Goal: Check status: Check status

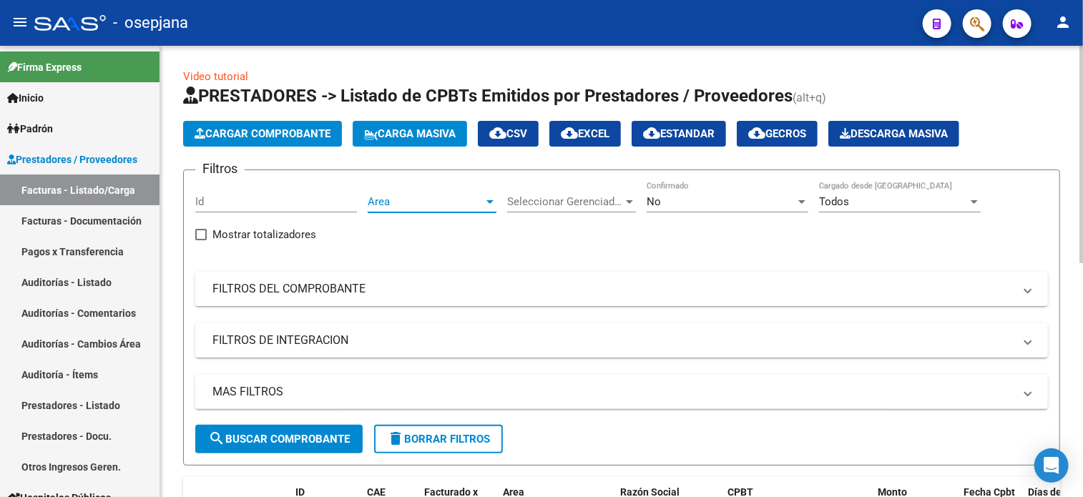
click at [409, 205] on span "Area" at bounding box center [426, 201] width 116 height 13
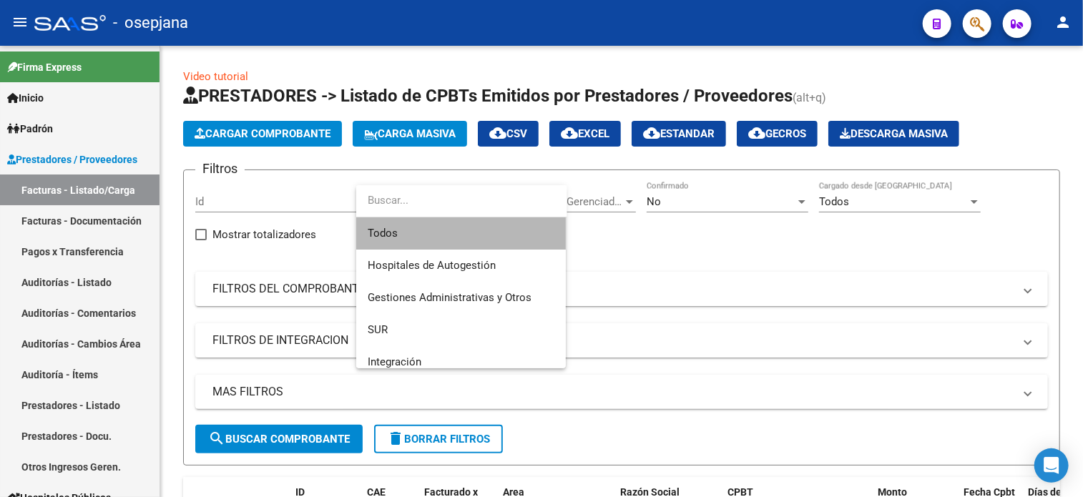
click at [405, 227] on span "Todos" at bounding box center [461, 233] width 187 height 32
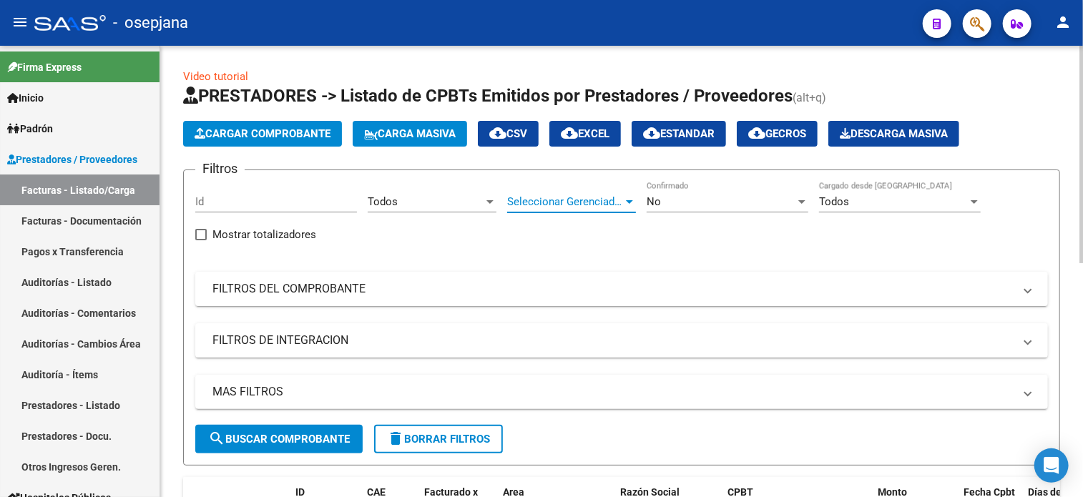
click at [613, 206] on span "Seleccionar Gerenciador" at bounding box center [565, 201] width 116 height 13
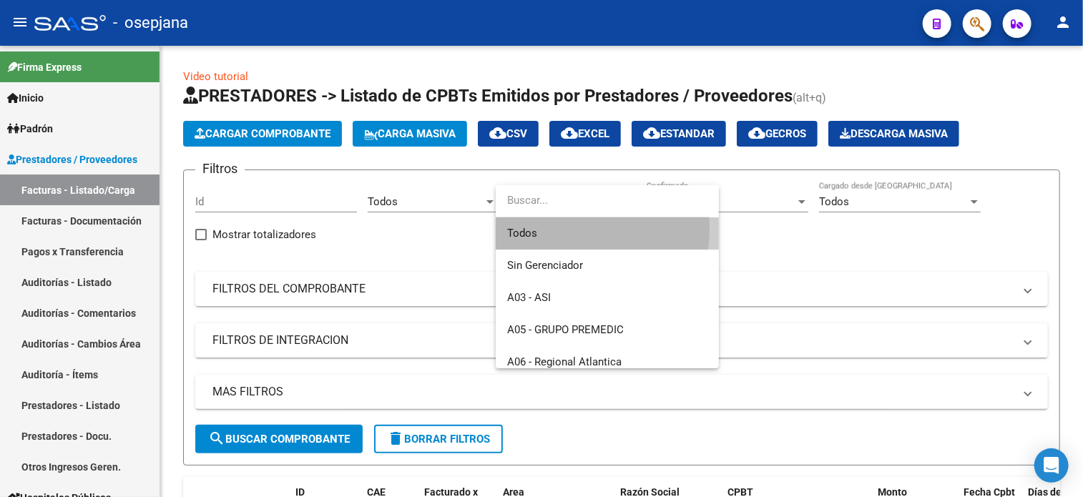
click at [552, 228] on span "Todos" at bounding box center [607, 233] width 200 height 32
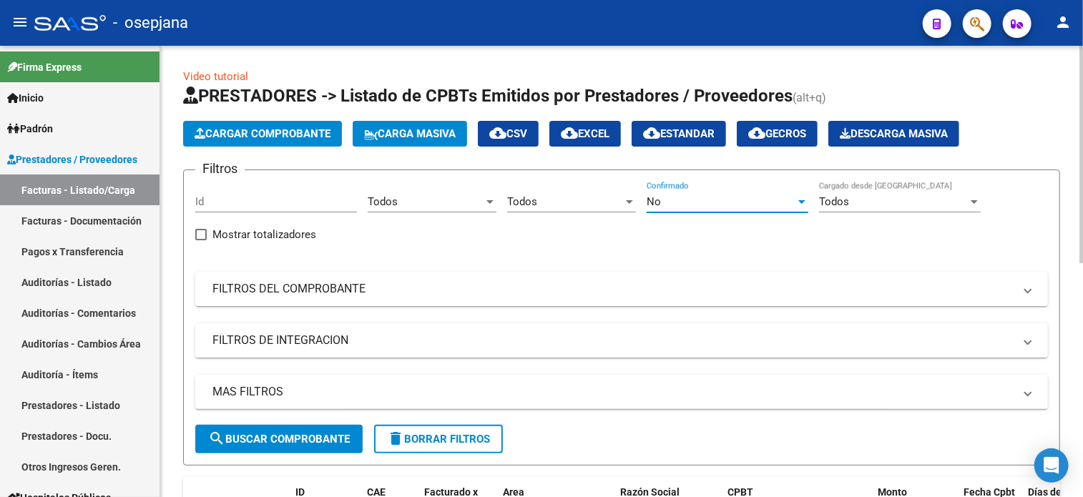
click at [711, 200] on div "No" at bounding box center [720, 201] width 149 height 13
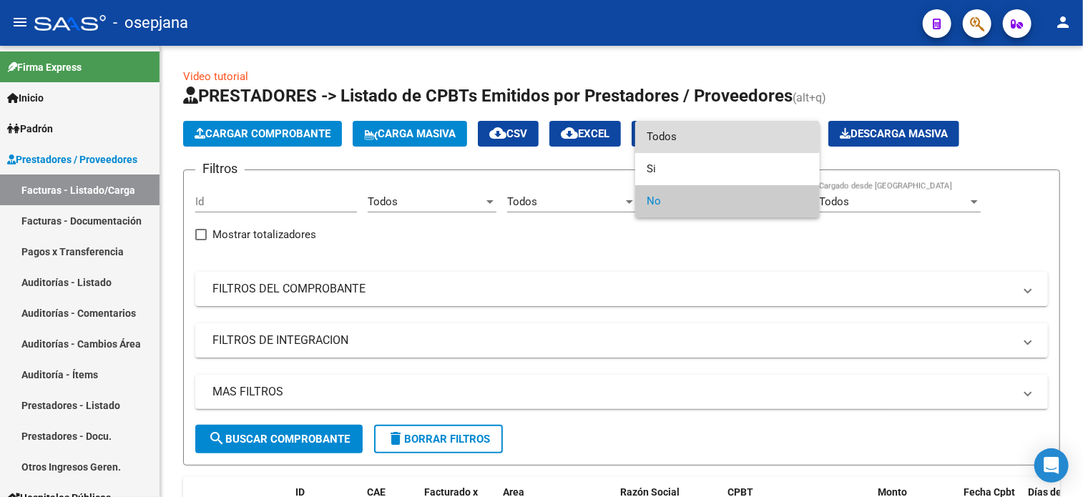
click at [704, 137] on span "Todos" at bounding box center [727, 137] width 162 height 32
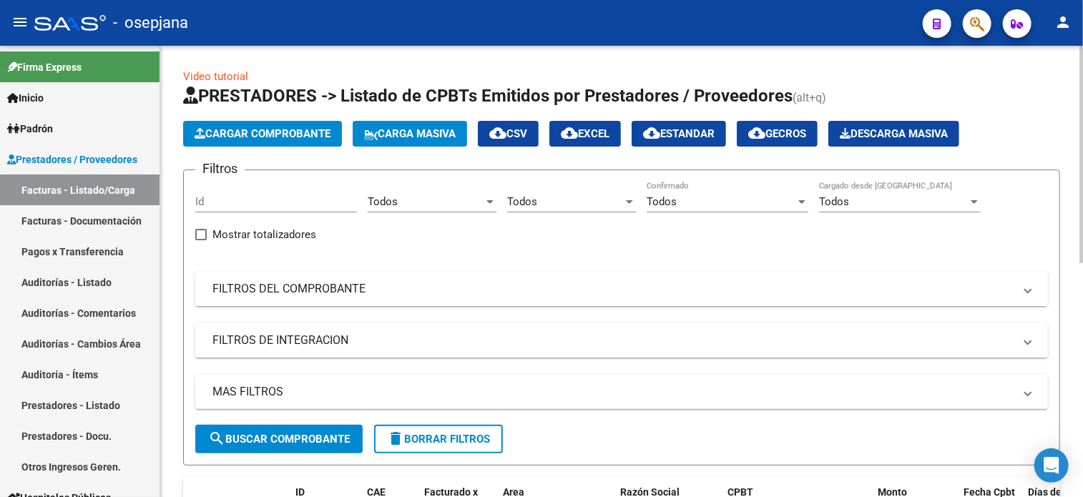
click at [618, 272] on mat-expansion-panel-header "FILTROS DEL COMPROBANTE" at bounding box center [621, 289] width 852 height 34
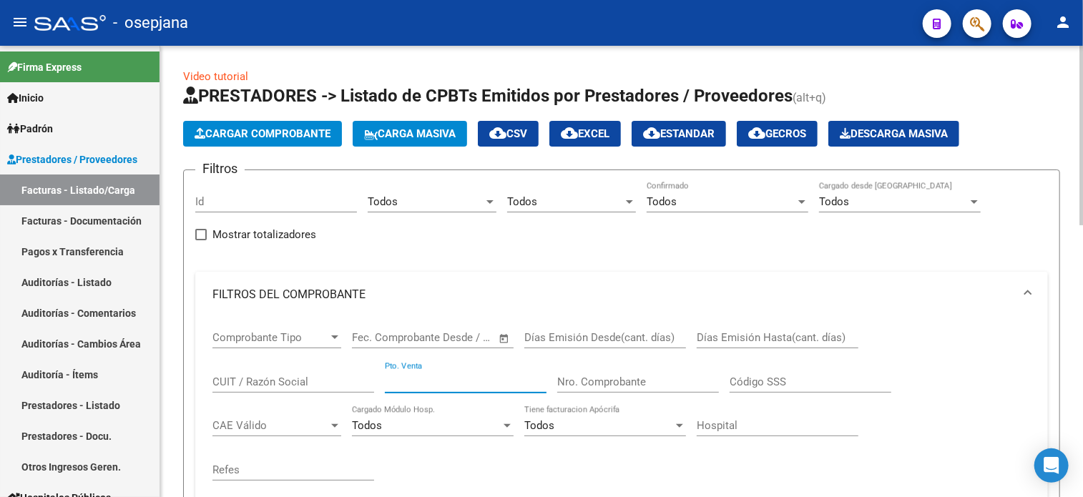
click at [487, 378] on input "Pto. Venta" at bounding box center [466, 381] width 162 height 13
type input "134"
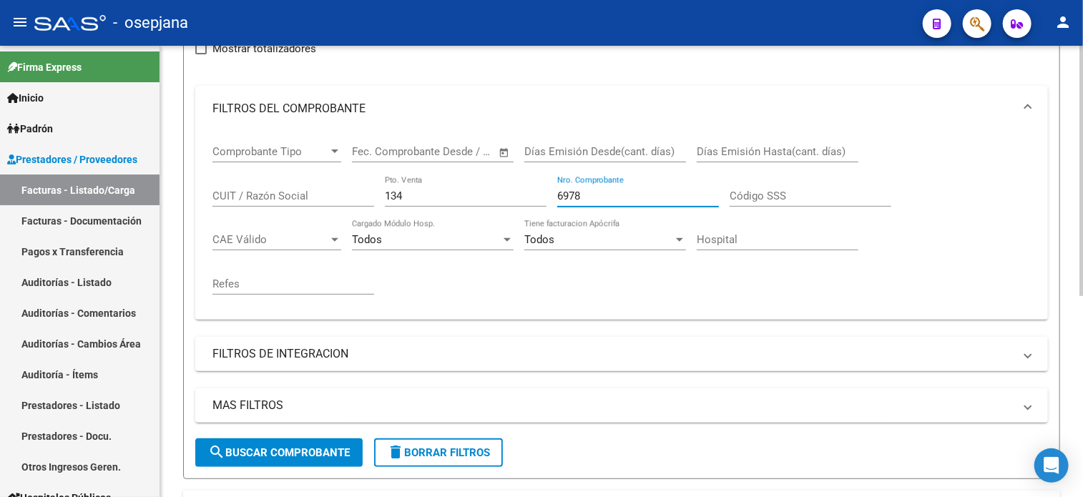
scroll to position [363, 0]
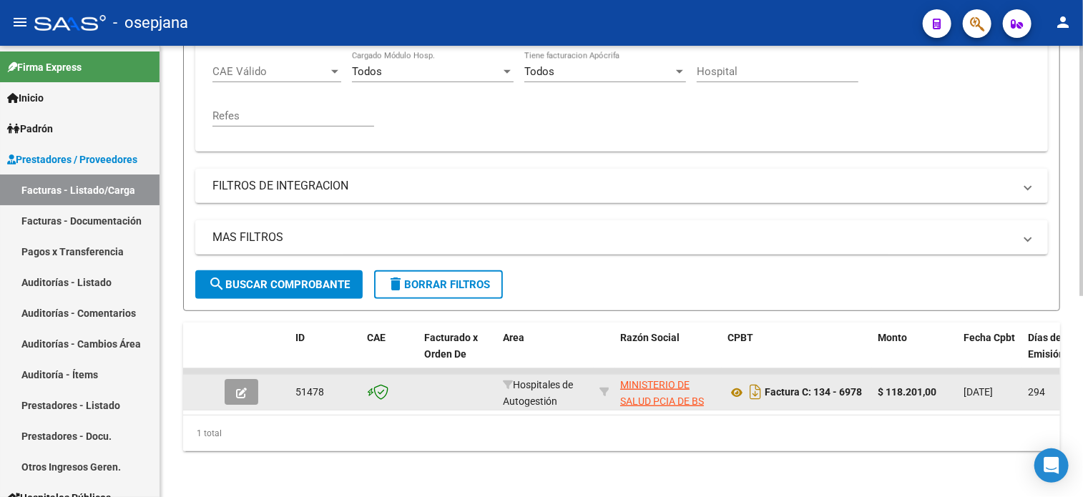
type input "6978"
click at [244, 388] on icon "button" at bounding box center [241, 393] width 11 height 11
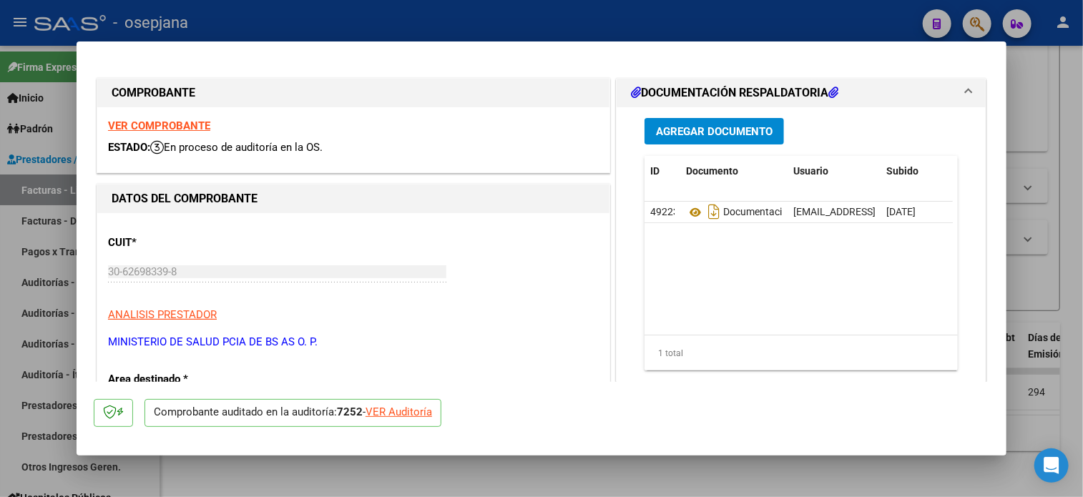
click at [412, 408] on div "VER Auditoría" at bounding box center [398, 412] width 67 height 16
type input "$ 0,00"
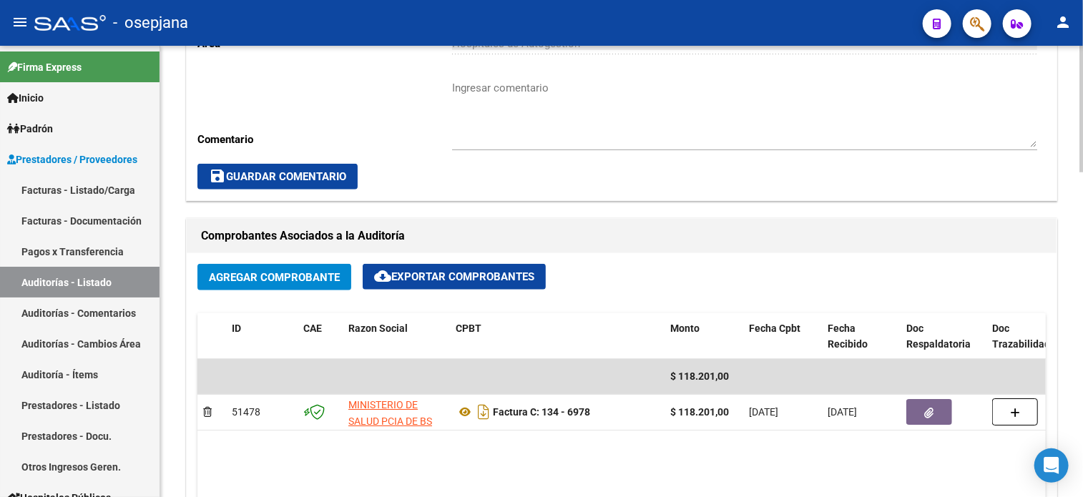
scroll to position [466, 0]
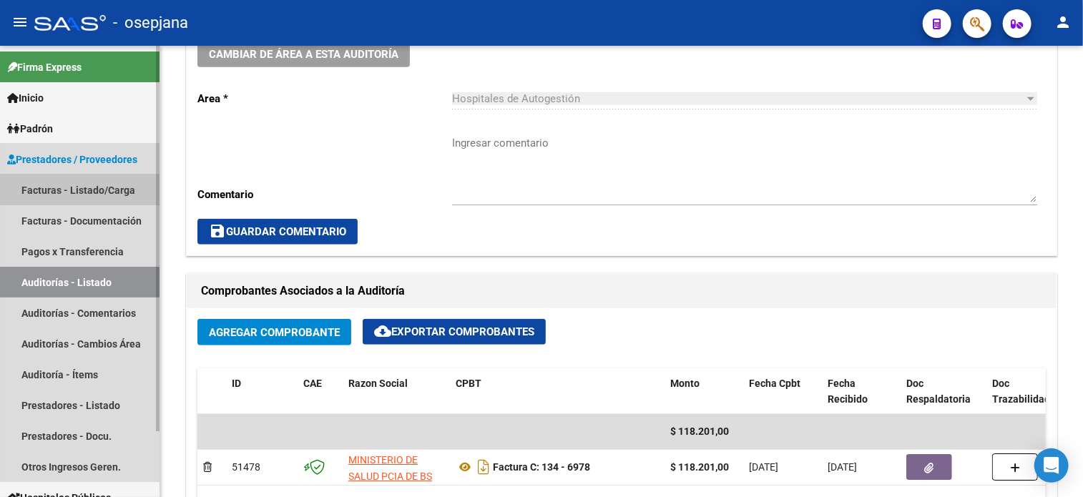
click at [90, 190] on link "Facturas - Listado/Carga" at bounding box center [79, 189] width 159 height 31
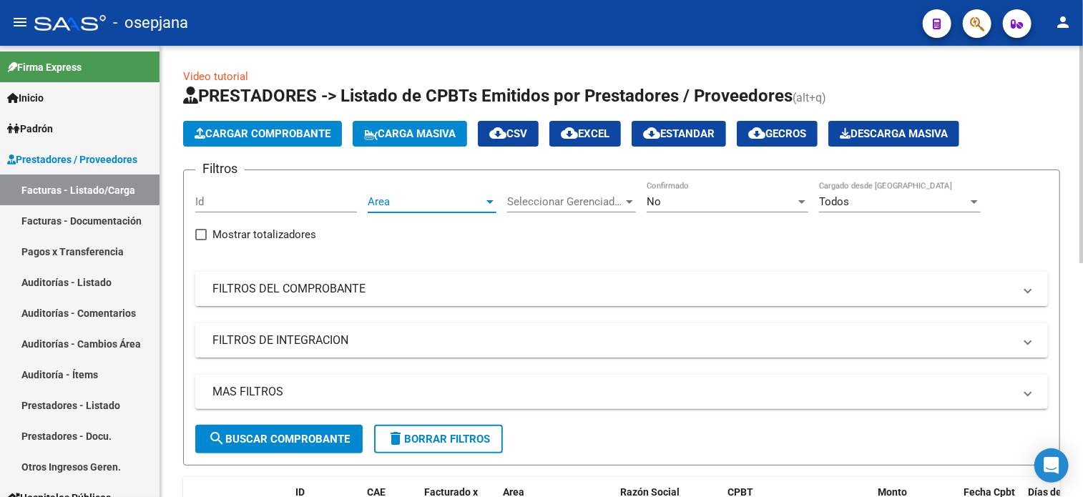
click at [463, 202] on span "Area" at bounding box center [426, 201] width 116 height 13
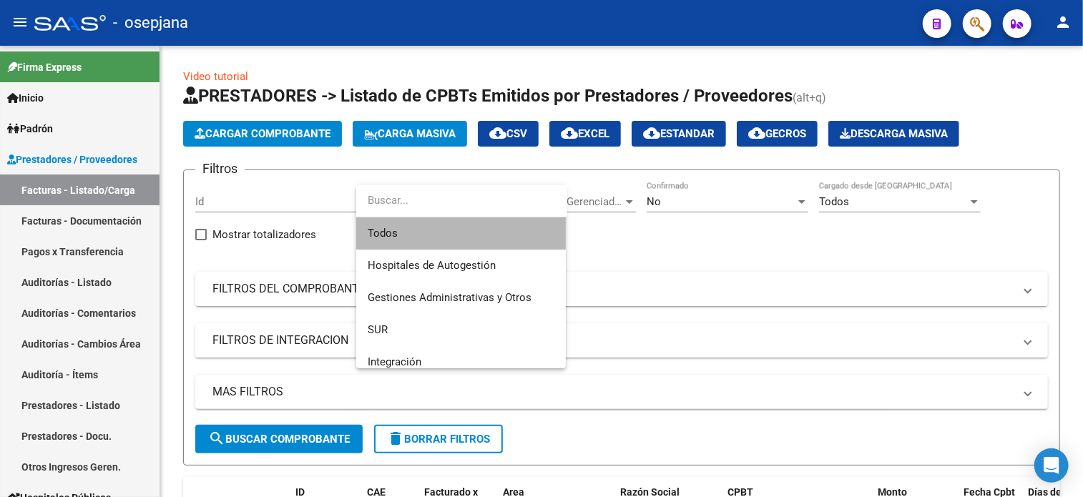
click at [449, 232] on span "Todos" at bounding box center [461, 233] width 187 height 32
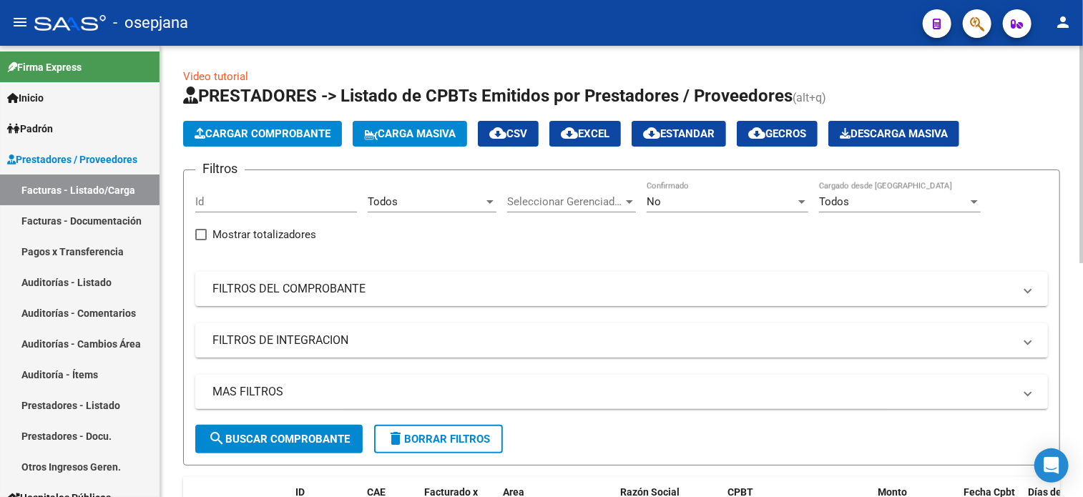
click at [545, 207] on div "Seleccionar Gerenciador Seleccionar Gerenciador" at bounding box center [571, 197] width 129 height 31
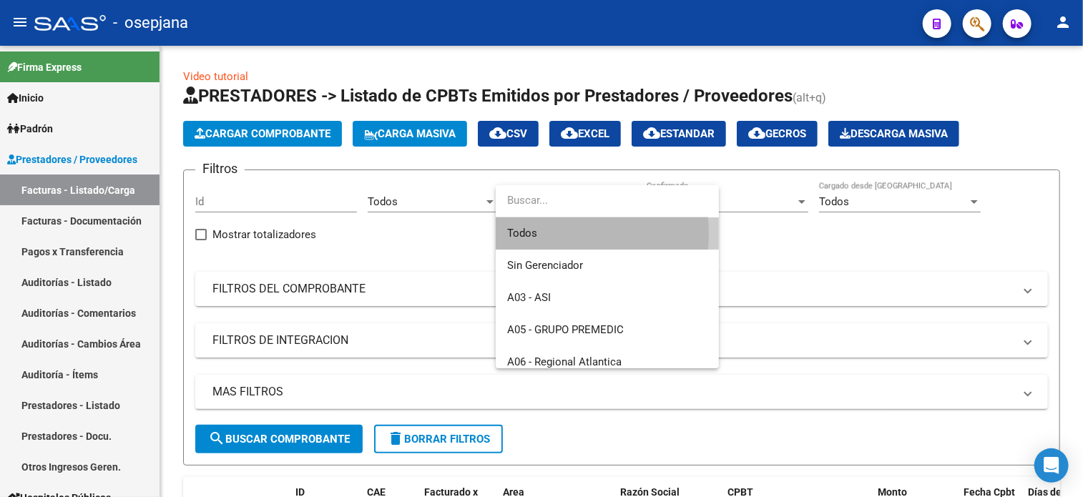
click at [551, 234] on span "Todos" at bounding box center [607, 233] width 200 height 32
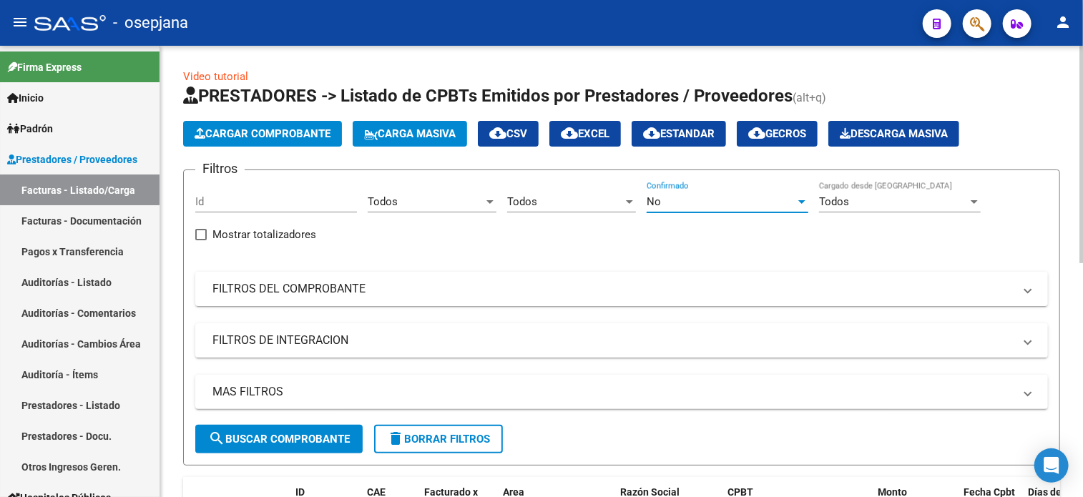
click at [675, 200] on div "No" at bounding box center [720, 201] width 149 height 13
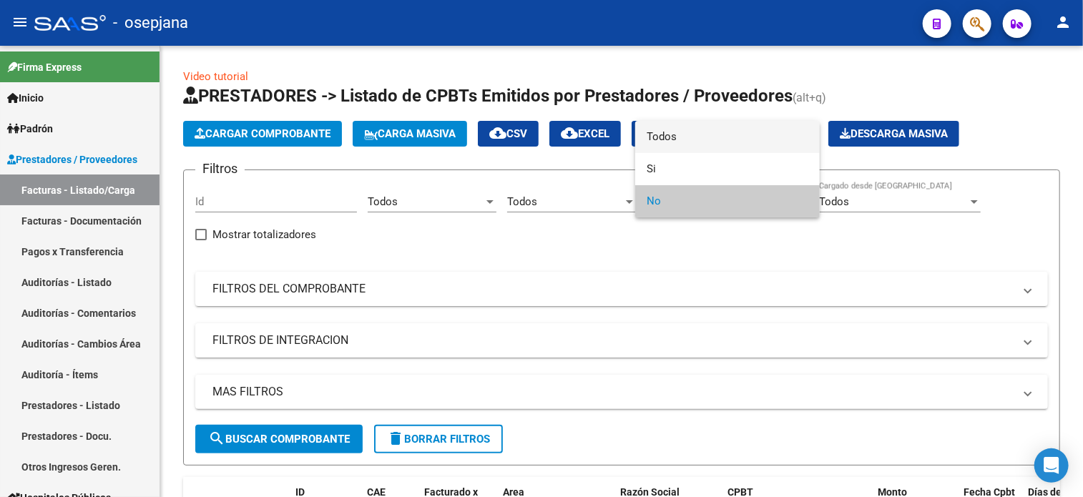
drag, startPoint x: 682, startPoint y: 125, endPoint x: 606, endPoint y: 270, distance: 163.4
click at [606, 270] on div "Todos Si No" at bounding box center [541, 248] width 1083 height 497
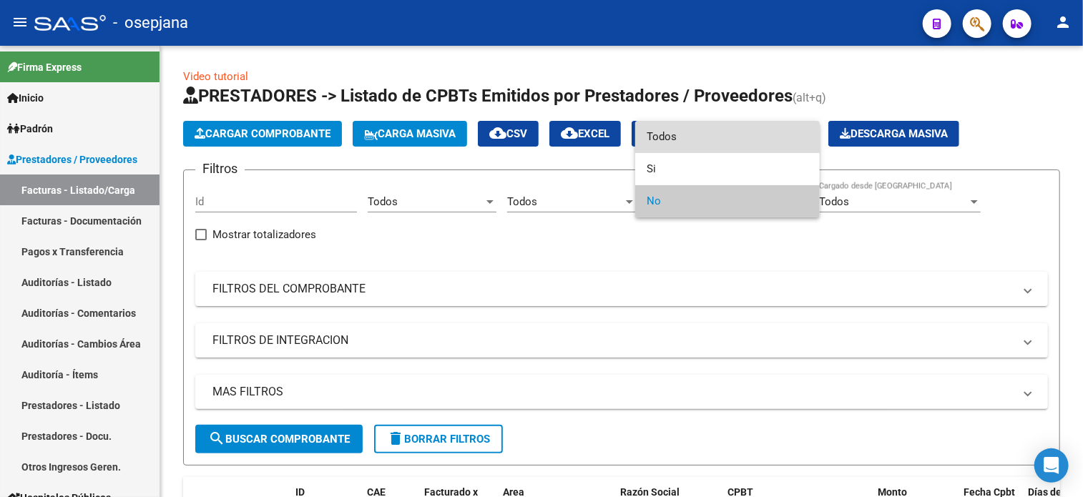
drag, startPoint x: 606, startPoint y: 270, endPoint x: 718, endPoint y: 137, distance: 173.6
click at [718, 137] on span "Todos" at bounding box center [727, 137] width 162 height 32
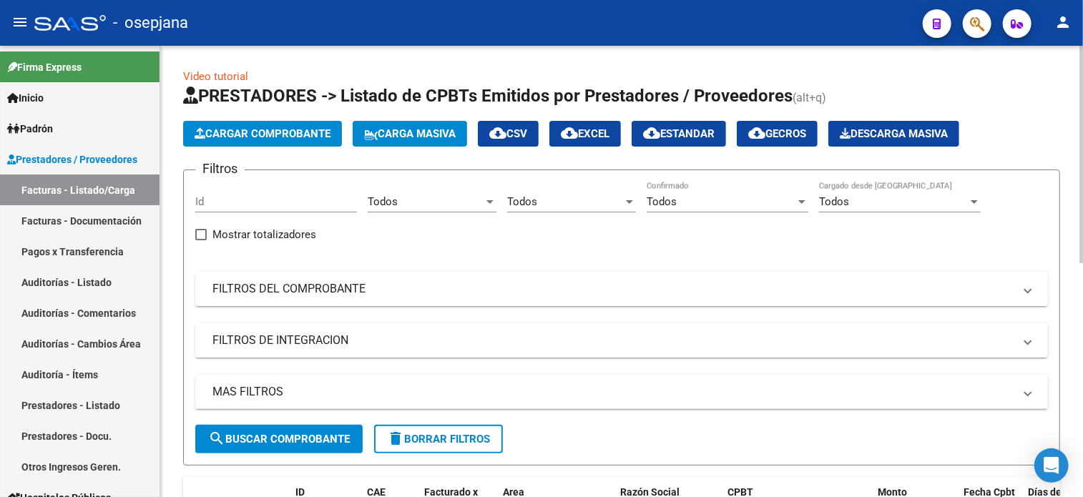
click at [549, 295] on mat-panel-title "FILTROS DEL COMPROBANTE" at bounding box center [612, 289] width 801 height 16
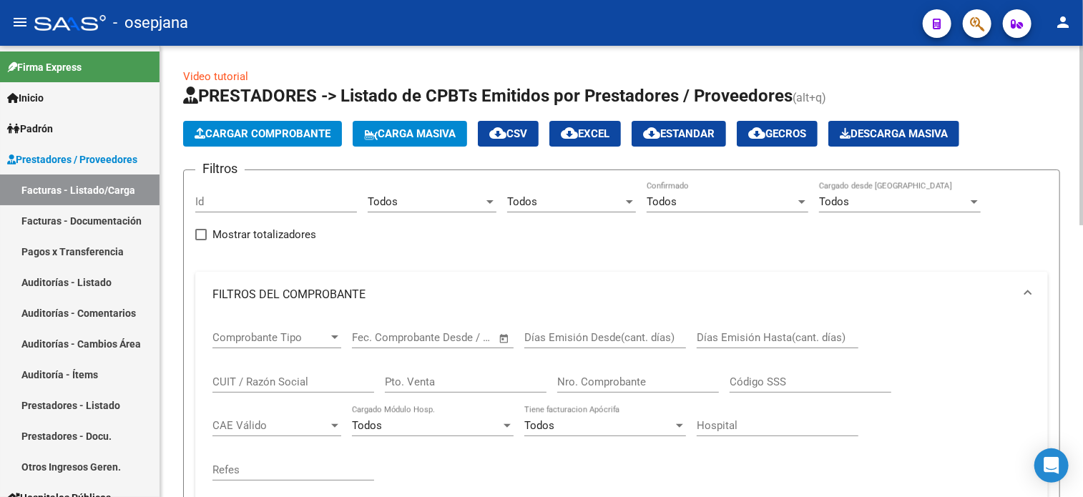
click at [488, 377] on input "Pto. Venta" at bounding box center [466, 381] width 162 height 13
type input "134"
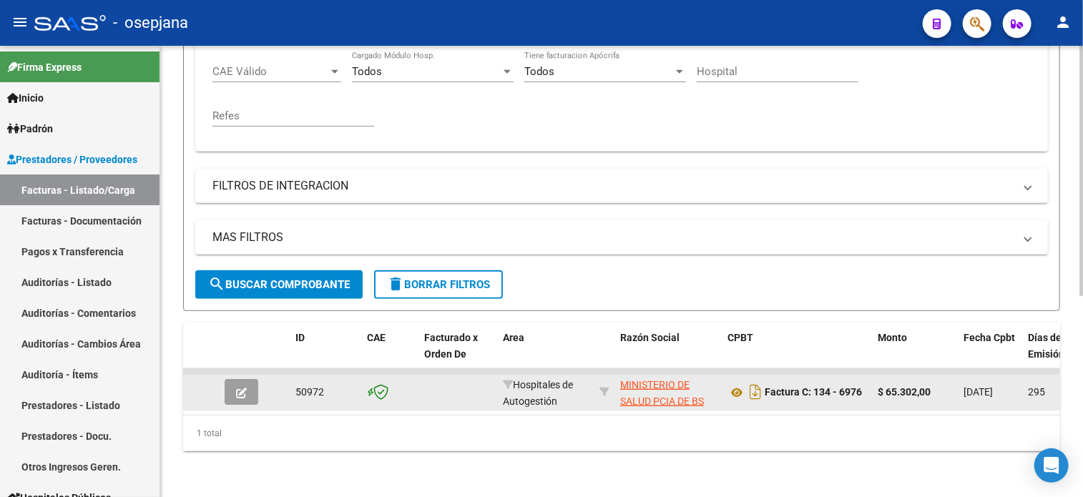
type input "6976"
click at [247, 379] on button "button" at bounding box center [242, 392] width 34 height 26
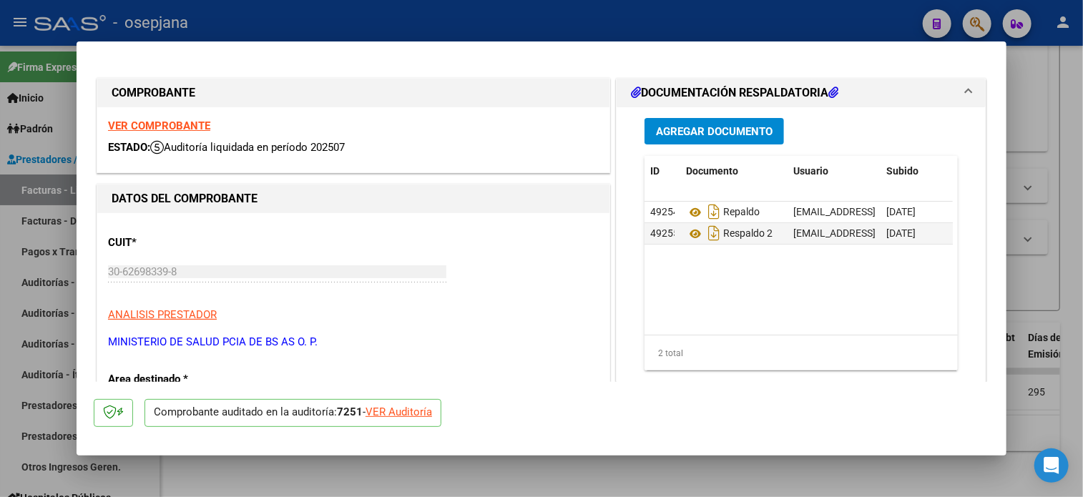
click at [412, 417] on div "VER Auditoría" at bounding box center [398, 412] width 67 height 16
type input "$ 0,00"
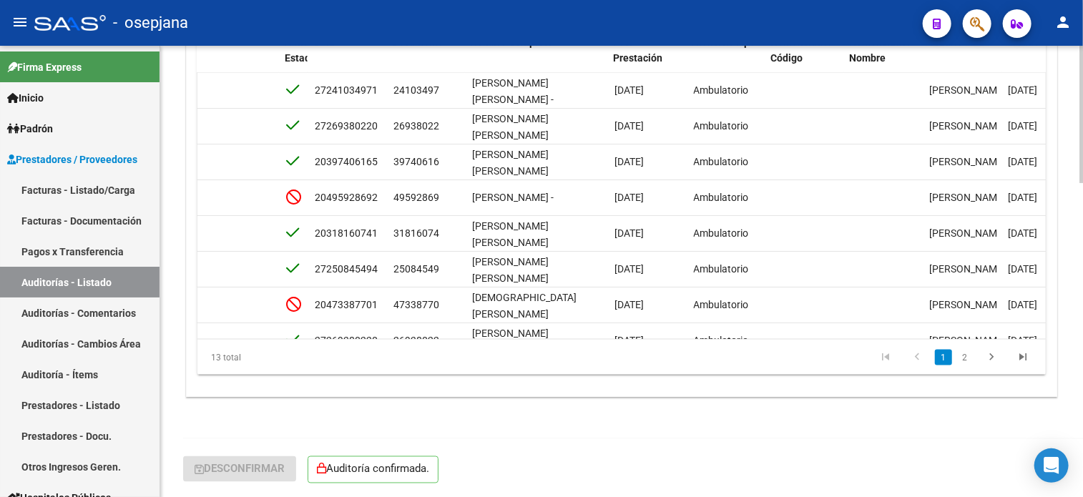
scroll to position [0, 952]
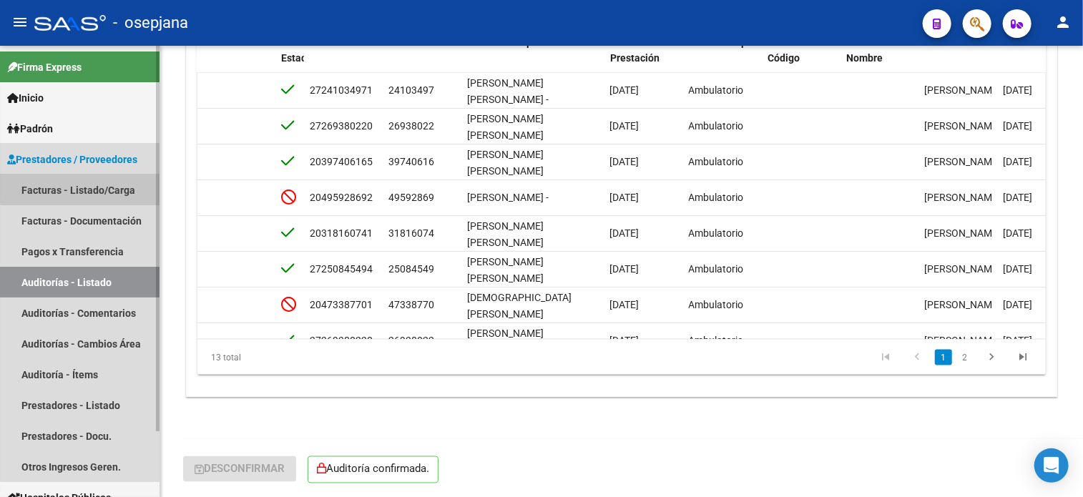
click at [119, 185] on link "Facturas - Listado/Carga" at bounding box center [79, 189] width 159 height 31
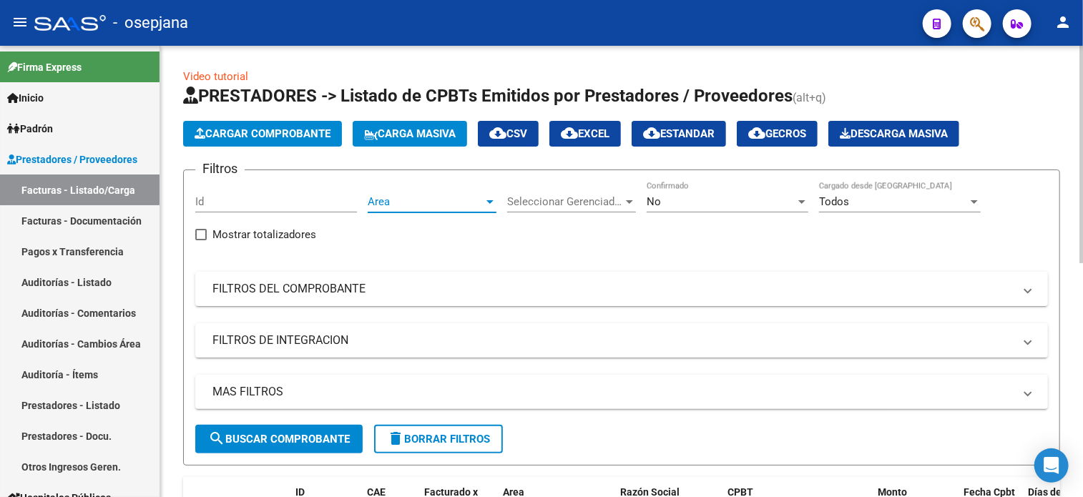
click at [408, 205] on span "Area" at bounding box center [426, 201] width 116 height 13
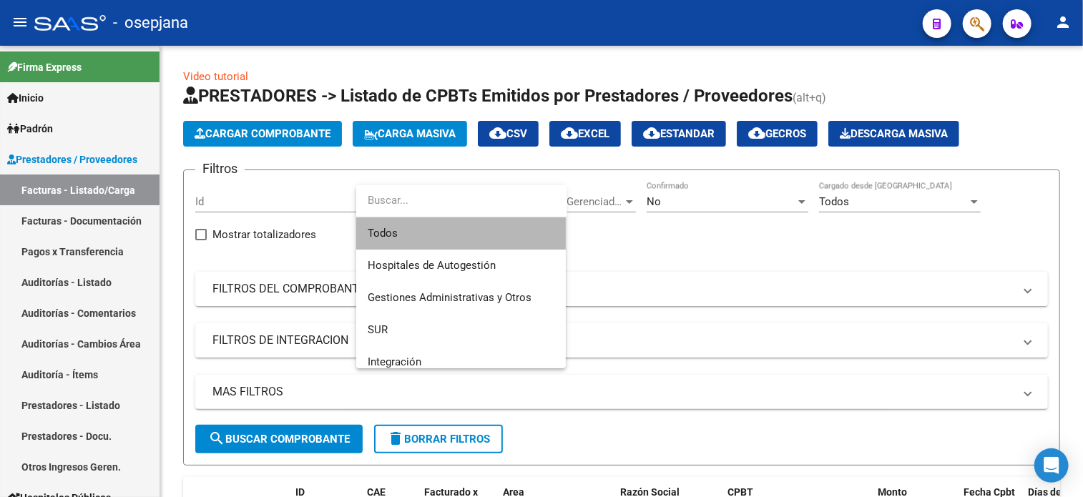
click at [406, 235] on span "Todos" at bounding box center [461, 233] width 187 height 32
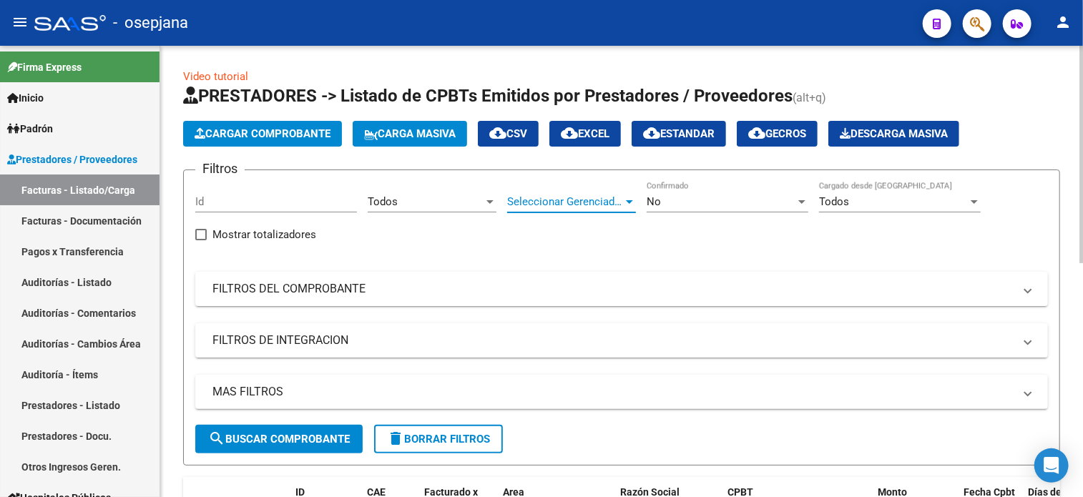
click at [586, 200] on span "Seleccionar Gerenciador" at bounding box center [565, 201] width 116 height 13
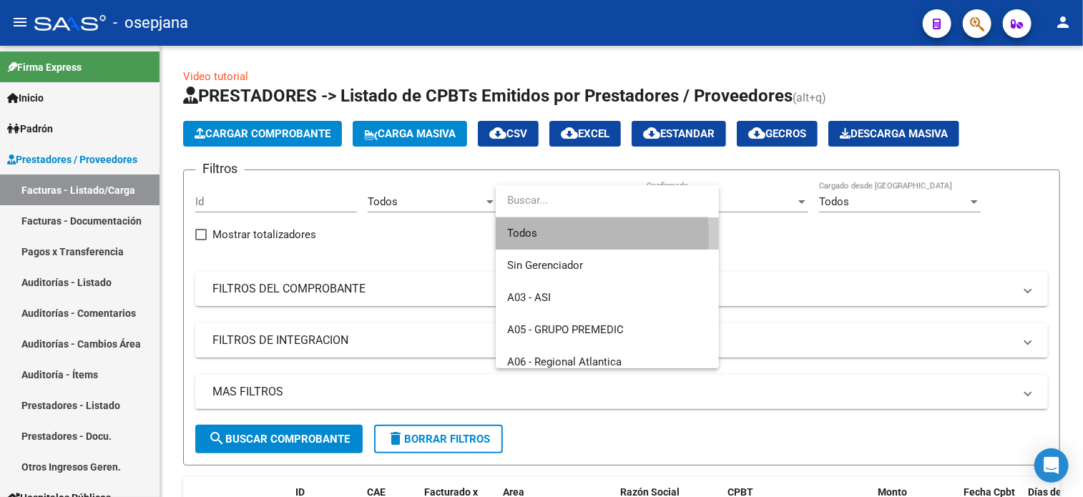
click at [561, 237] on span "Todos" at bounding box center [607, 233] width 200 height 32
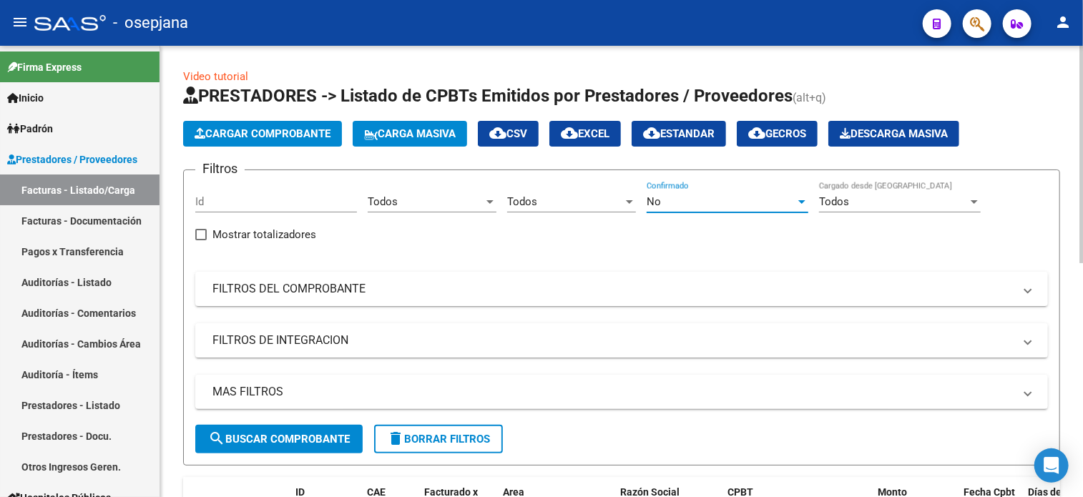
click at [681, 198] on div "No" at bounding box center [720, 201] width 149 height 13
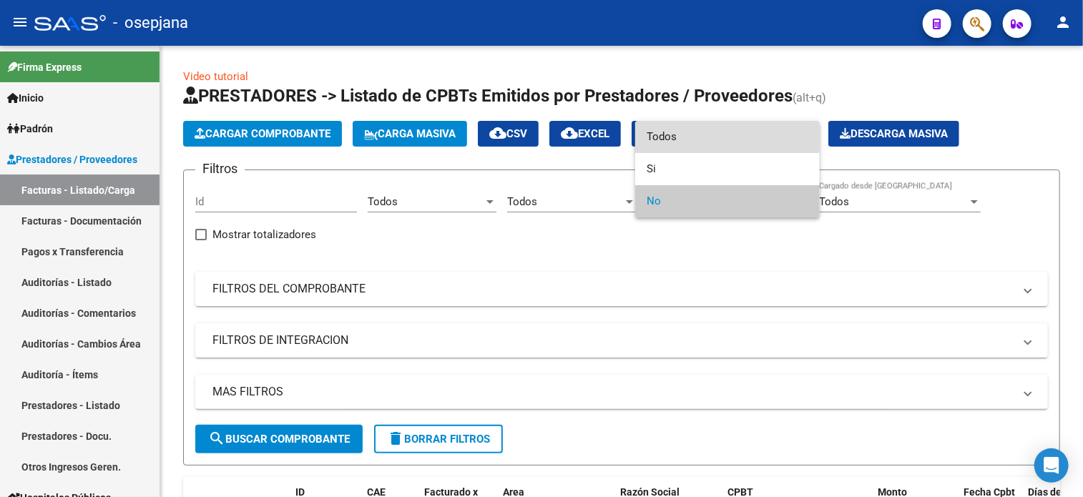
click at [689, 136] on span "Todos" at bounding box center [727, 137] width 162 height 32
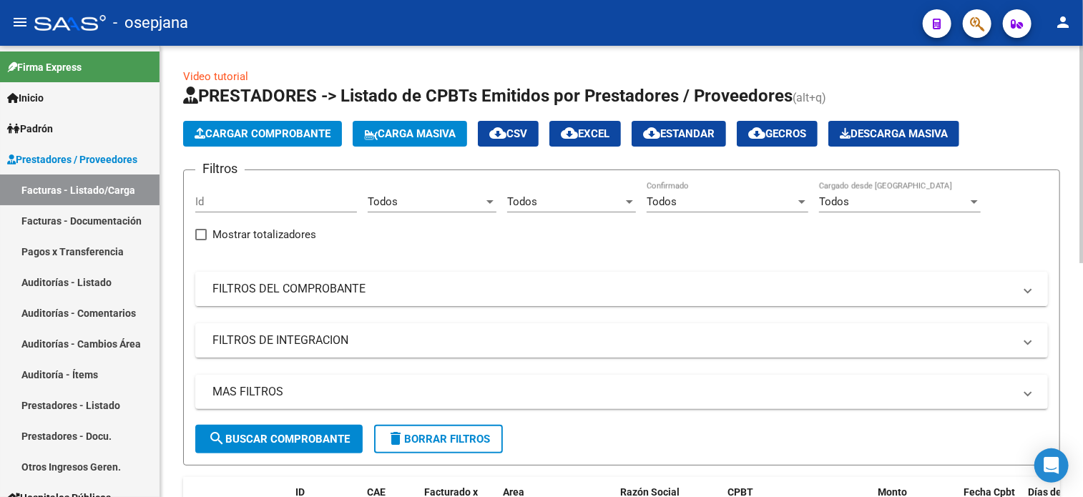
click at [533, 289] on mat-panel-title "FILTROS DEL COMPROBANTE" at bounding box center [612, 289] width 801 height 16
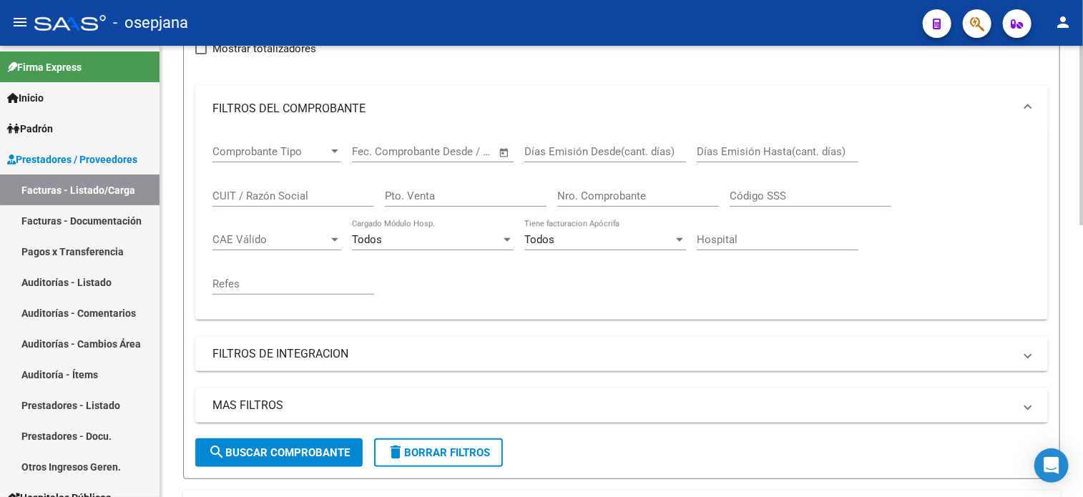
scroll to position [197, 0]
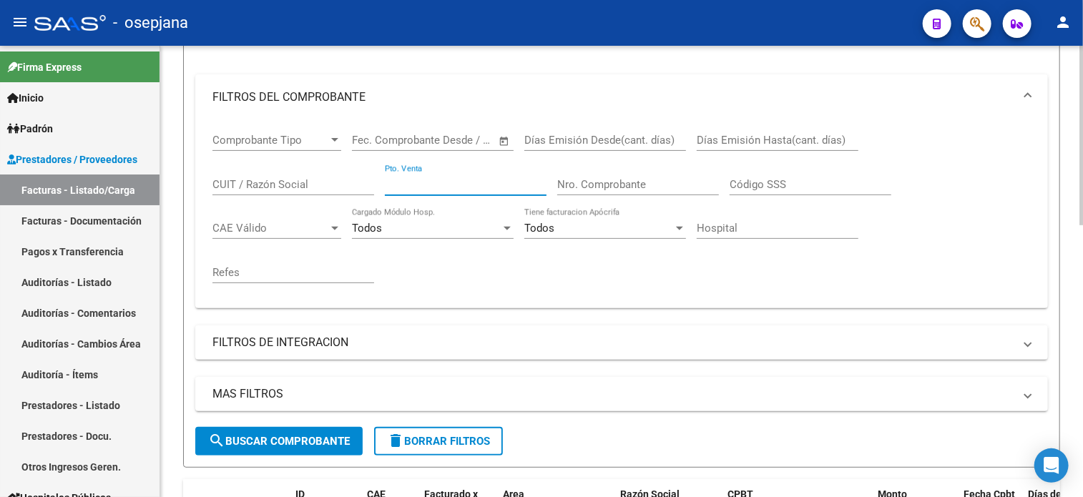
click at [429, 185] on input "Pto. Venta" at bounding box center [466, 184] width 162 height 13
type input "100"
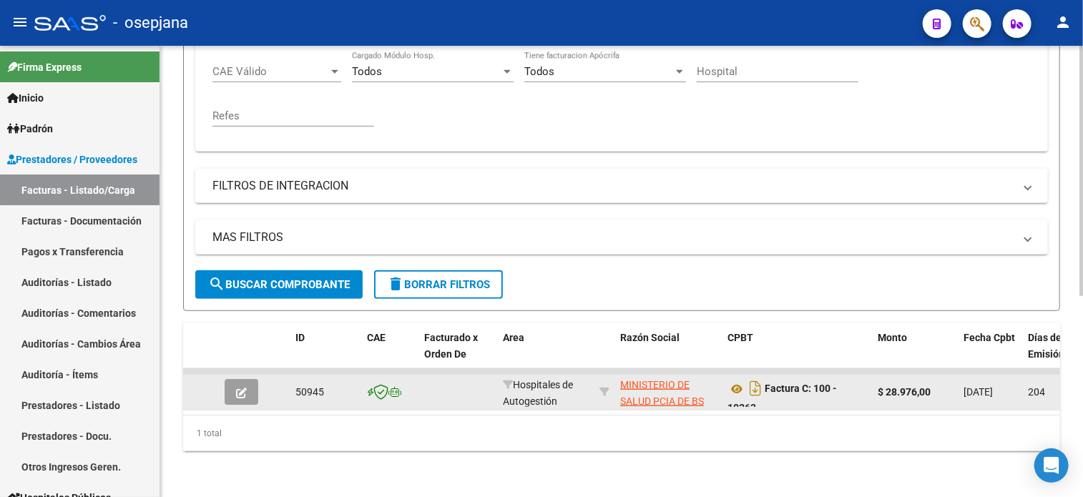
type input "10363"
click at [246, 379] on button "button" at bounding box center [242, 392] width 34 height 26
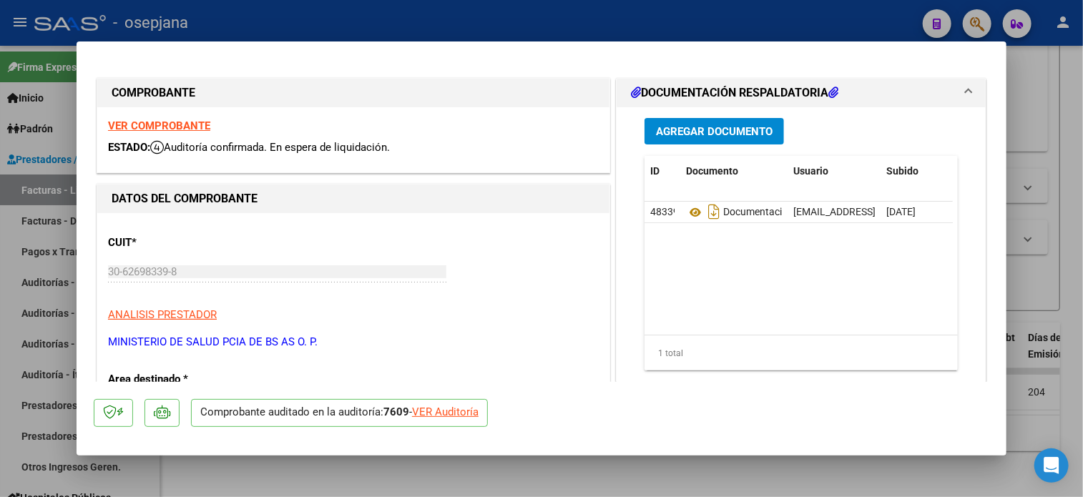
click at [470, 414] on div "VER Auditoría" at bounding box center [445, 412] width 67 height 16
type input "$ 0,00"
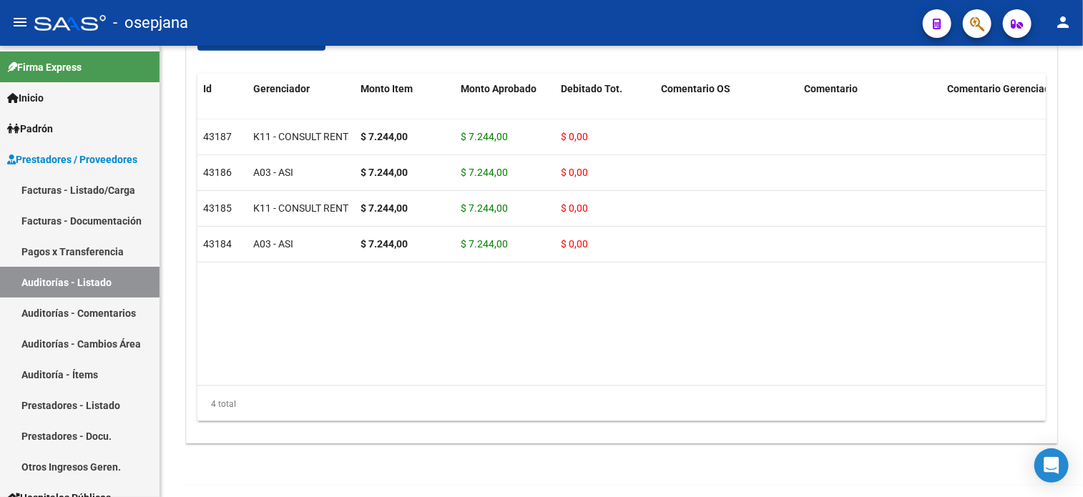
scroll to position [1007, 0]
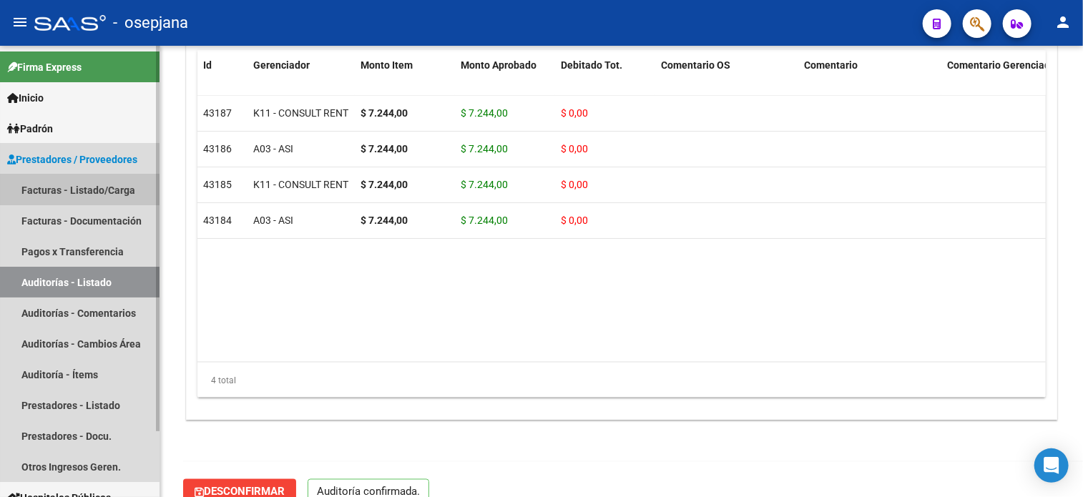
click at [54, 179] on link "Facturas - Listado/Carga" at bounding box center [79, 189] width 159 height 31
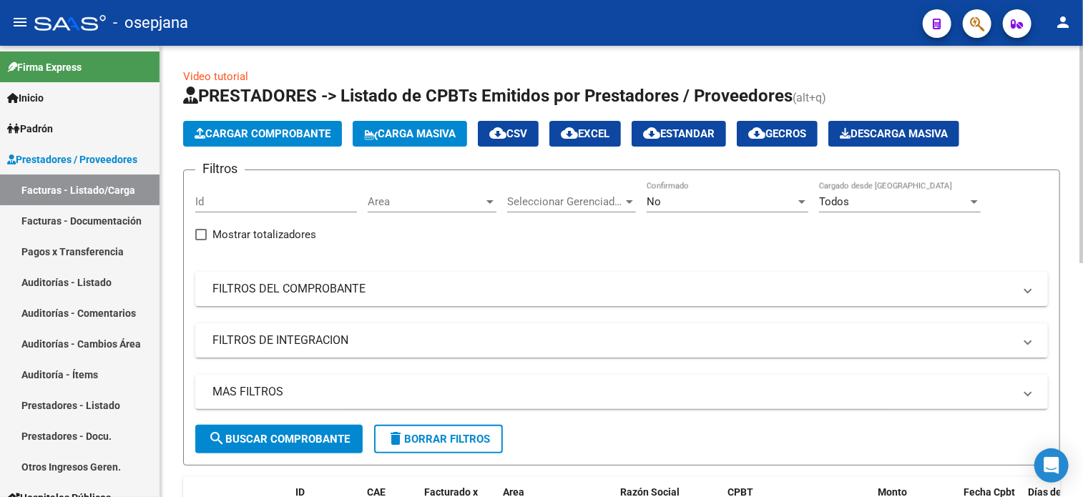
click at [475, 209] on div "Area Area" at bounding box center [432, 197] width 129 height 31
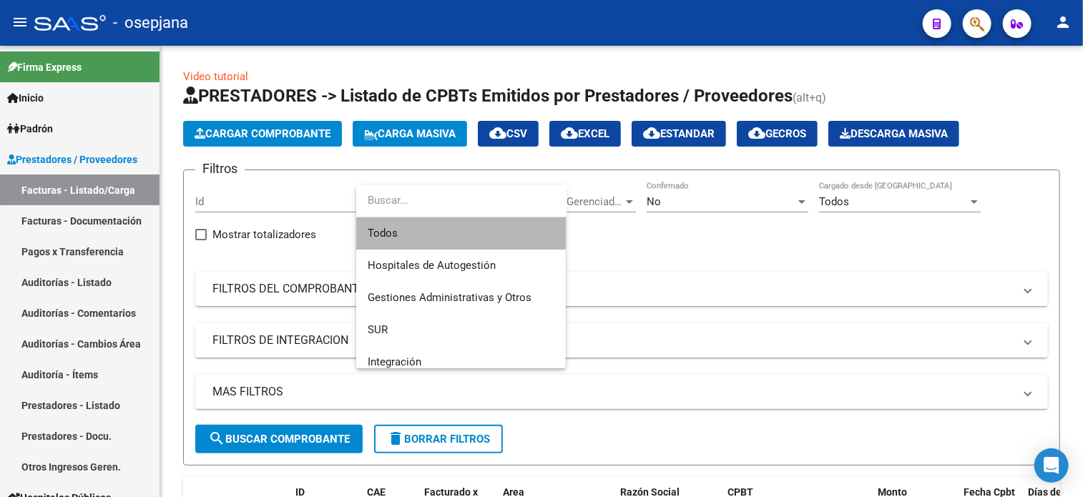
click at [480, 237] on span "Todos" at bounding box center [461, 233] width 187 height 32
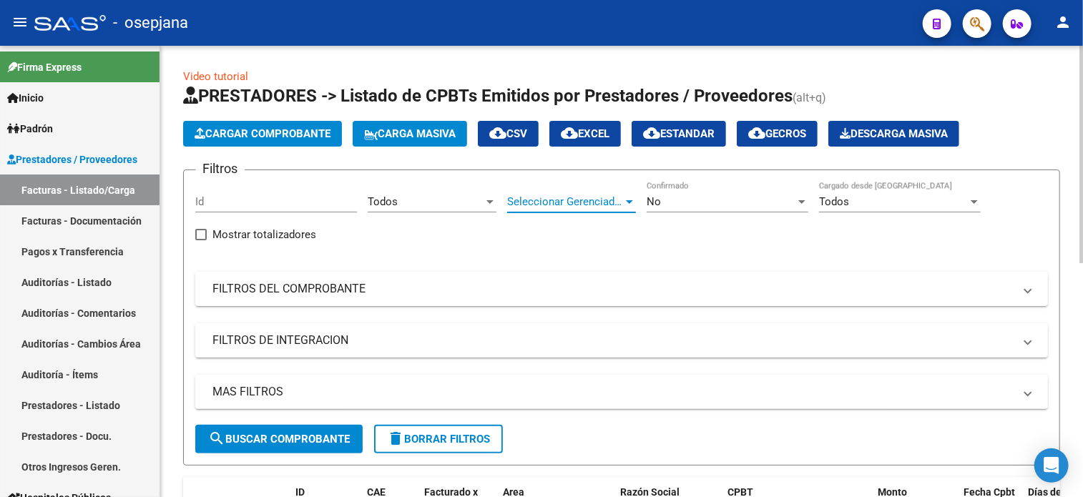
click at [549, 202] on span "Seleccionar Gerenciador" at bounding box center [565, 201] width 116 height 13
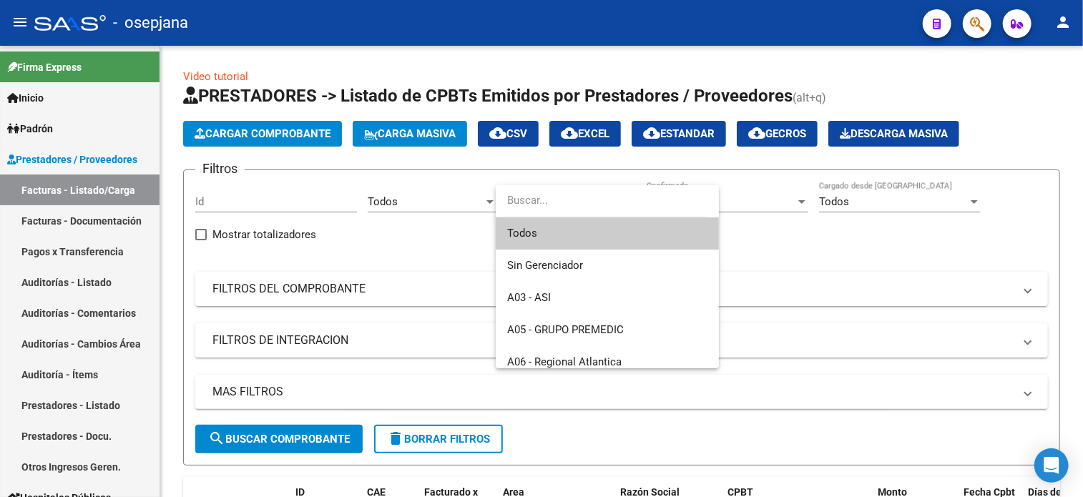
drag, startPoint x: 538, startPoint y: 227, endPoint x: 834, endPoint y: 221, distance: 295.4
click at [834, 221] on div "Todos Sin Gerenciador A03 - ASI A05 - GRUPO PREMEDIC A06 - Regional Atlantica A…" at bounding box center [541, 248] width 1083 height 497
drag, startPoint x: 834, startPoint y: 221, endPoint x: 778, endPoint y: 200, distance: 59.8
click at [778, 200] on div at bounding box center [541, 248] width 1083 height 497
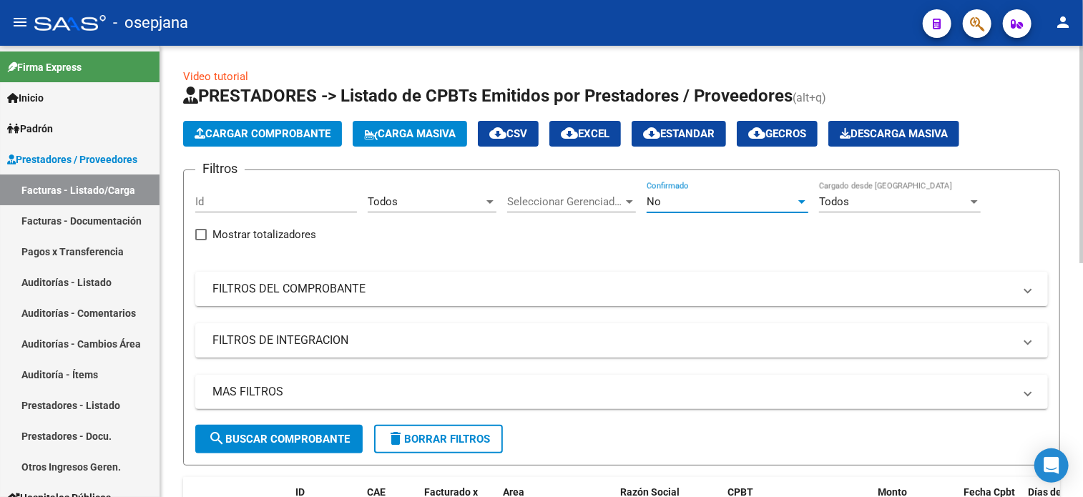
click at [778, 200] on div "No" at bounding box center [720, 201] width 149 height 13
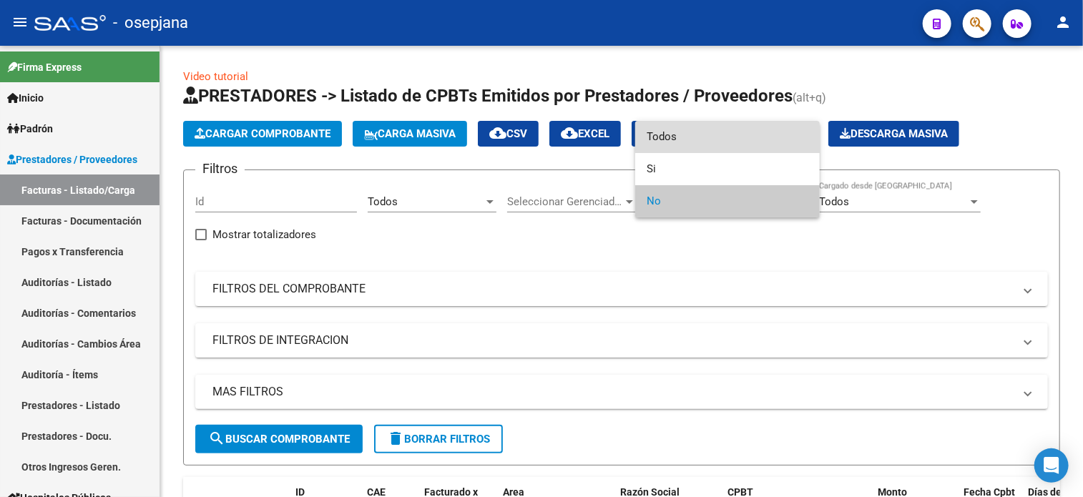
click at [727, 134] on span "Todos" at bounding box center [727, 137] width 162 height 32
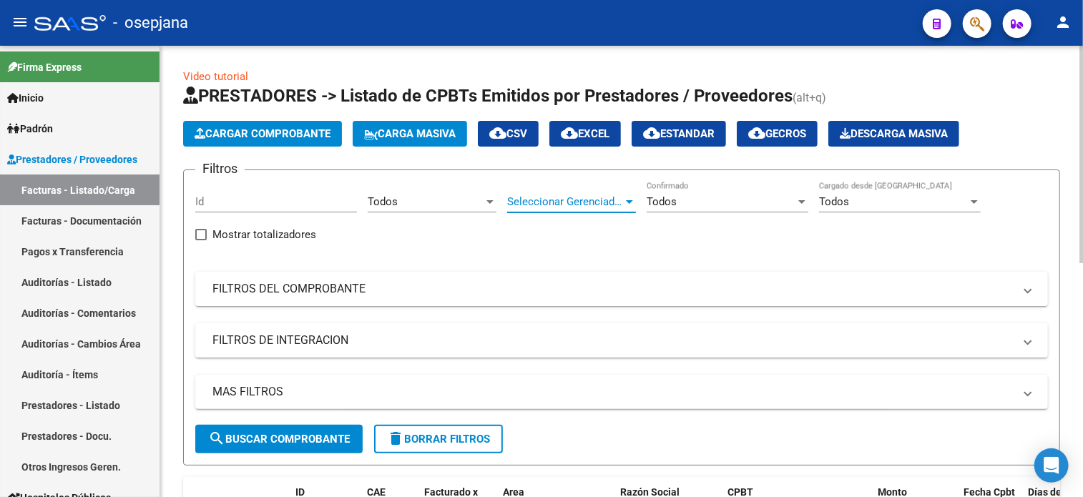
click at [601, 197] on span "Seleccionar Gerenciador" at bounding box center [565, 201] width 116 height 13
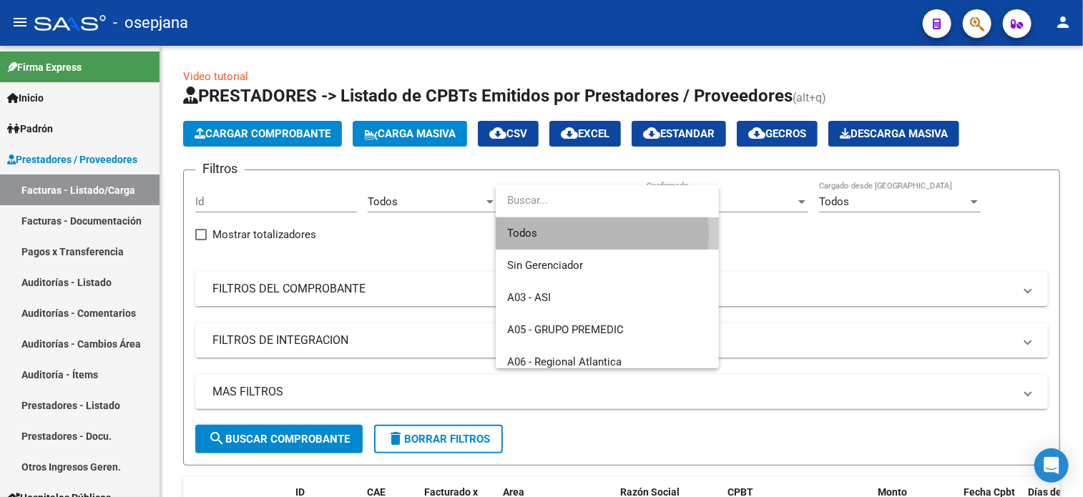
click at [576, 235] on span "Todos" at bounding box center [607, 233] width 200 height 32
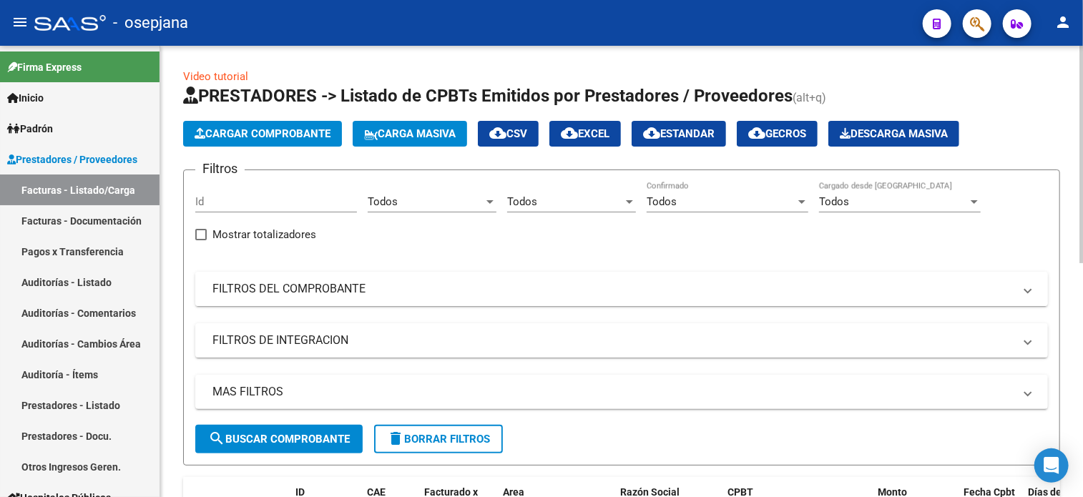
click at [559, 300] on mat-expansion-panel-header "FILTROS DEL COMPROBANTE" at bounding box center [621, 289] width 852 height 34
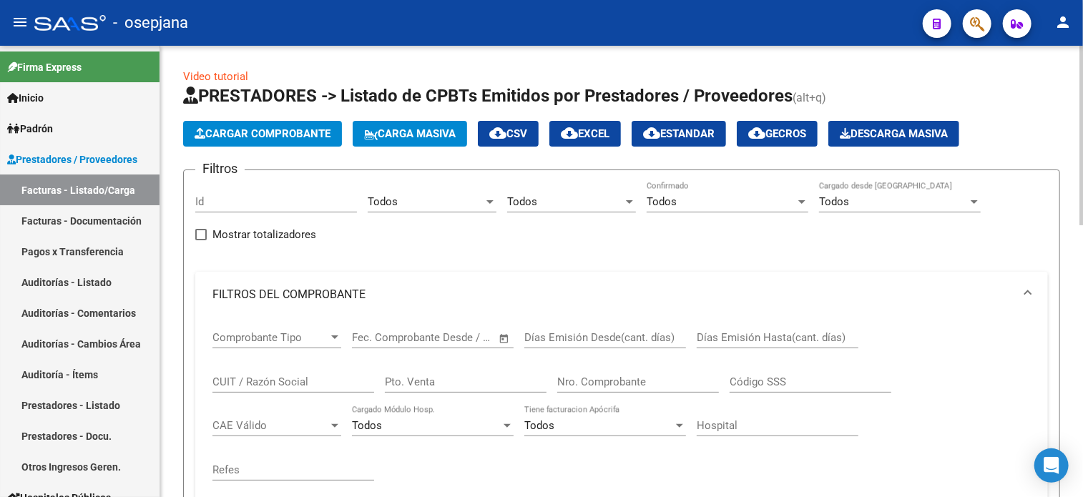
click at [475, 373] on div "Pto. Venta" at bounding box center [466, 377] width 162 height 31
type input "3"
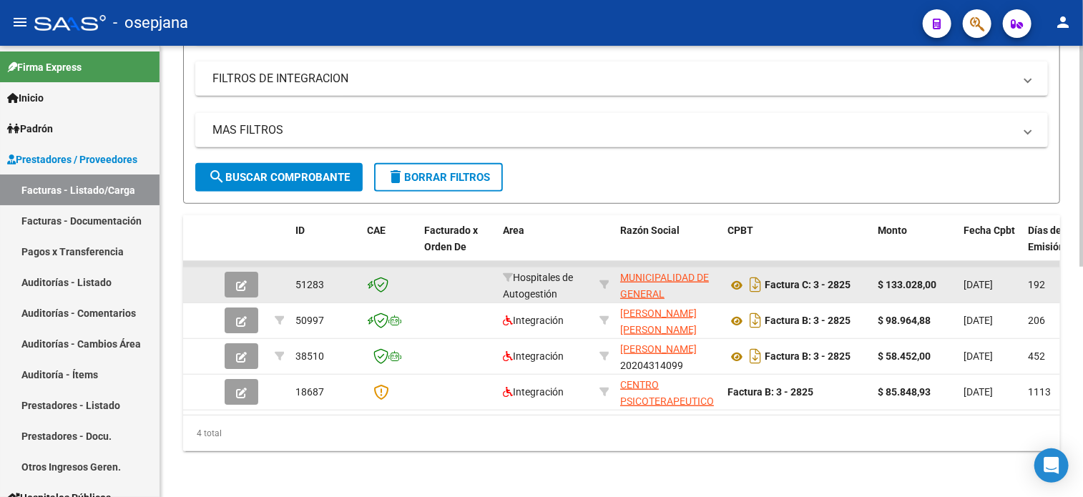
type input "2825"
click at [246, 272] on button "button" at bounding box center [242, 285] width 34 height 26
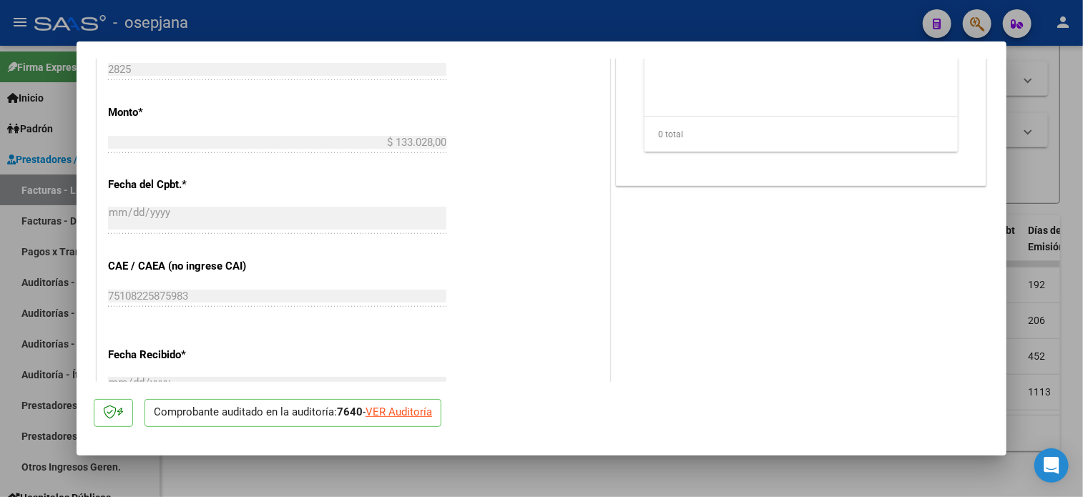
scroll to position [847, 0]
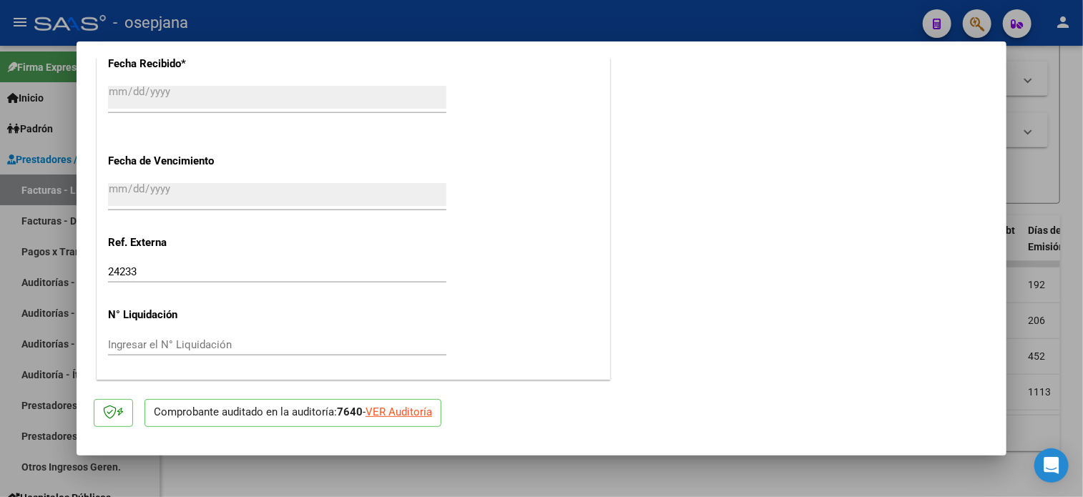
click at [425, 415] on div "VER Auditoría" at bounding box center [398, 412] width 67 height 16
type input "$ 0,00"
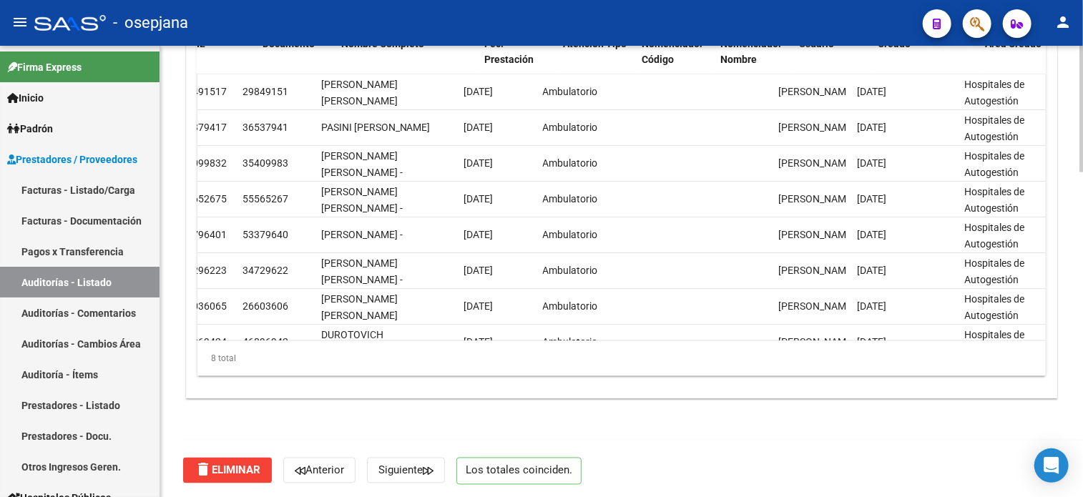
scroll to position [0, 1170]
